Goal: Information Seeking & Learning: Learn about a topic

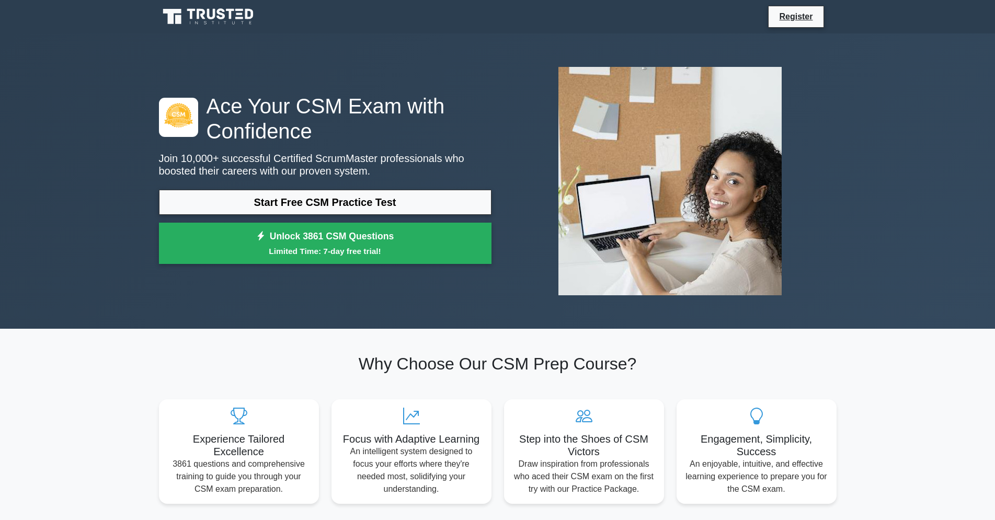
click at [411, 198] on link "Start Free CSM Practice Test" at bounding box center [325, 202] width 332 height 25
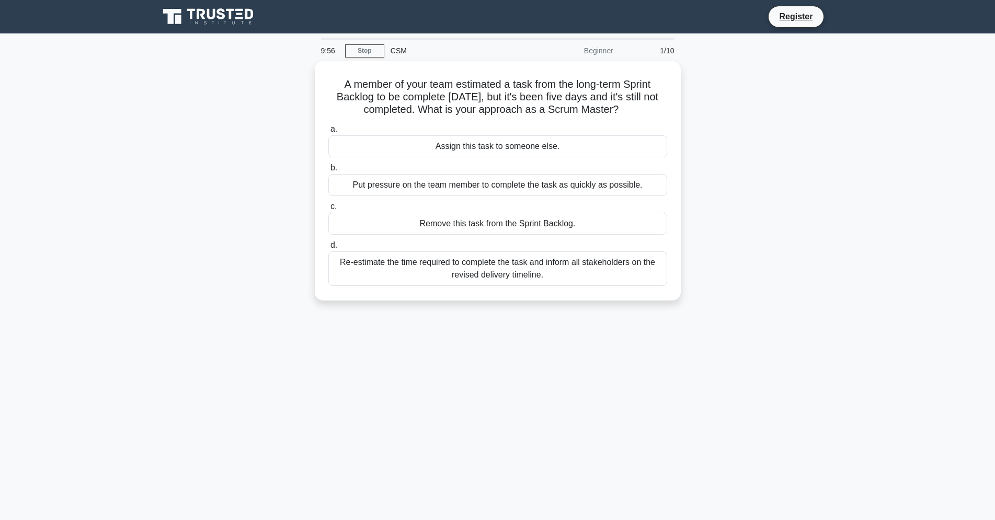
click at [764, 136] on div "A member of your team estimated a task from the long-term Sprint Backlog to be …" at bounding box center [498, 187] width 690 height 252
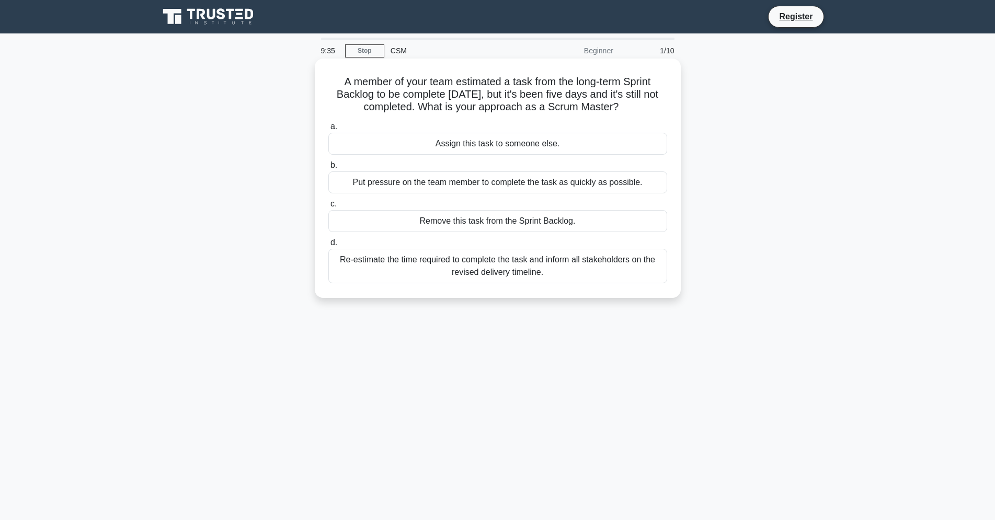
click at [624, 180] on div "Put pressure on the team member to complete the task as quickly as possible." at bounding box center [497, 182] width 339 height 22
click at [328, 169] on input "b. Put pressure on the team member to complete the task as quickly as possible." at bounding box center [328, 165] width 0 height 7
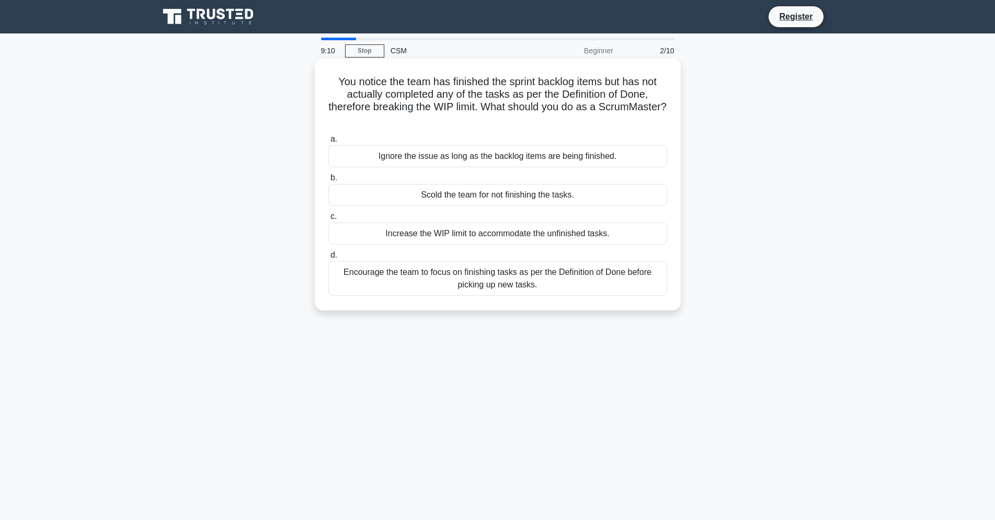
click at [621, 228] on div "Increase the WIP limit to accommodate the unfinished tasks." at bounding box center [497, 234] width 339 height 22
click at [328, 220] on input "c. Increase the WIP limit to accommodate the unfinished tasks." at bounding box center [328, 216] width 0 height 7
